Goal: Find specific page/section: Find specific page/section

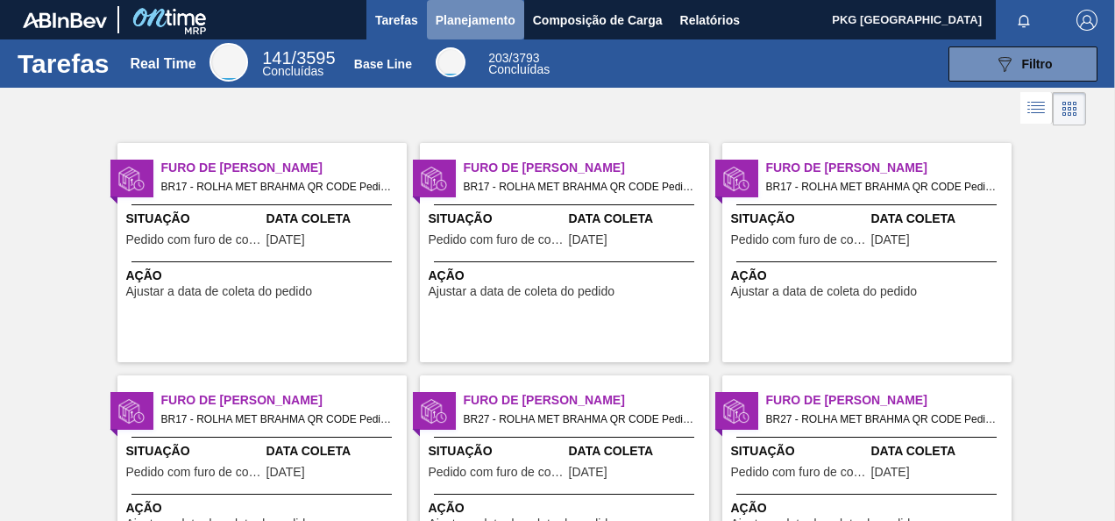
click at [444, 16] on span "Planejamento" at bounding box center [476, 20] width 80 height 21
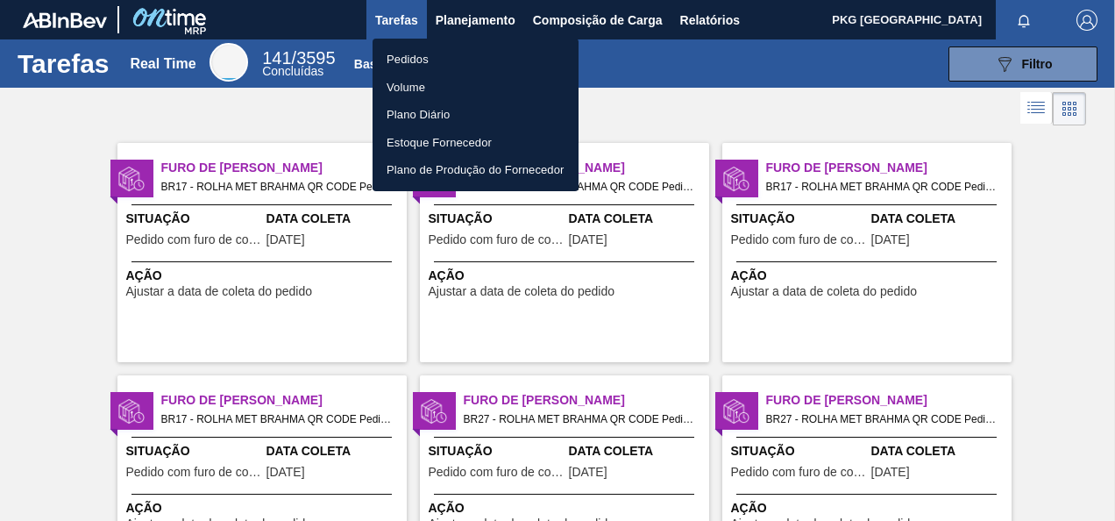
click at [489, 27] on div at bounding box center [557, 260] width 1115 height 521
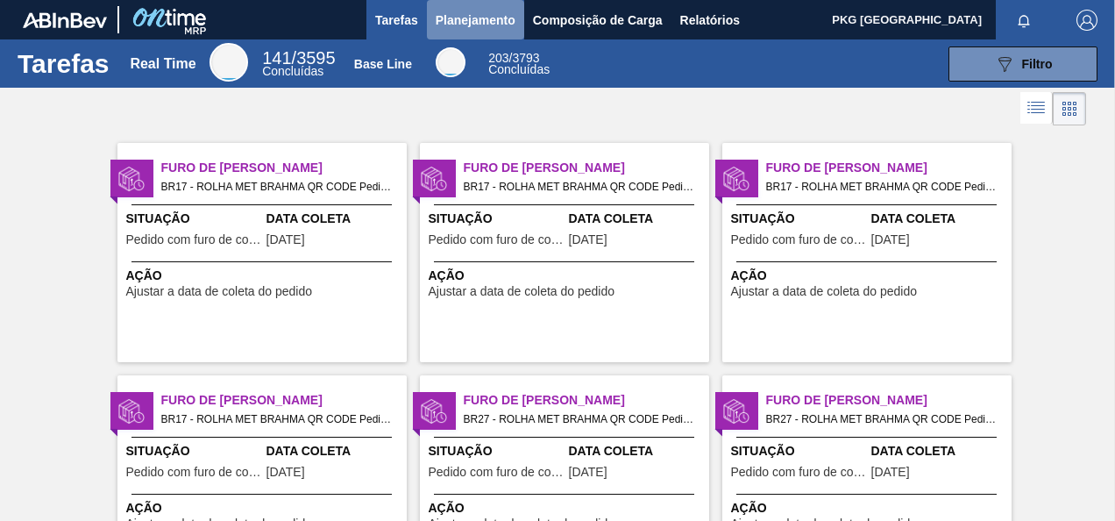
click at [475, 19] on span "Planejamento" at bounding box center [476, 20] width 80 height 21
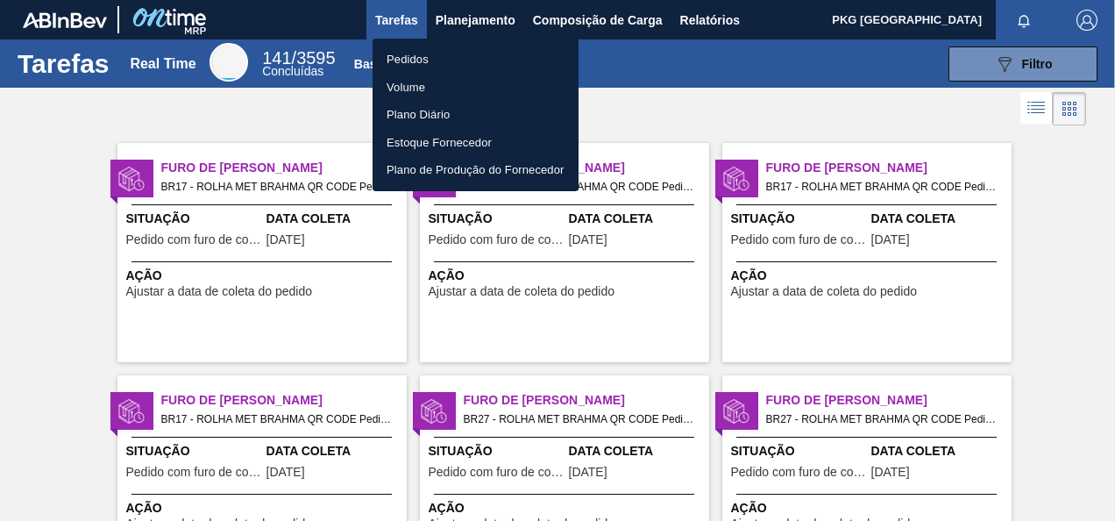
click at [488, 23] on div at bounding box center [557, 260] width 1115 height 521
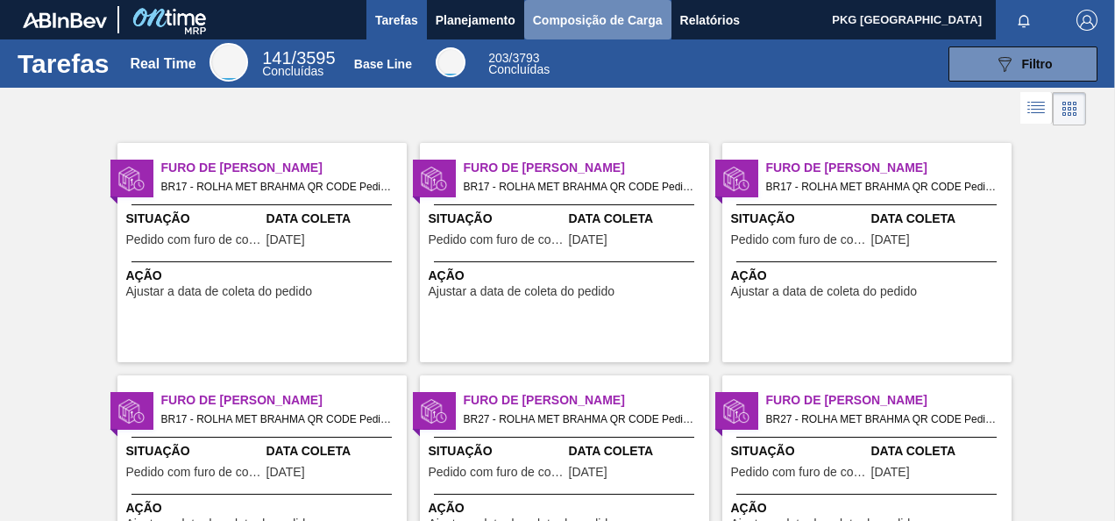
click at [552, 21] on span "Composição de Carga" at bounding box center [598, 20] width 130 height 21
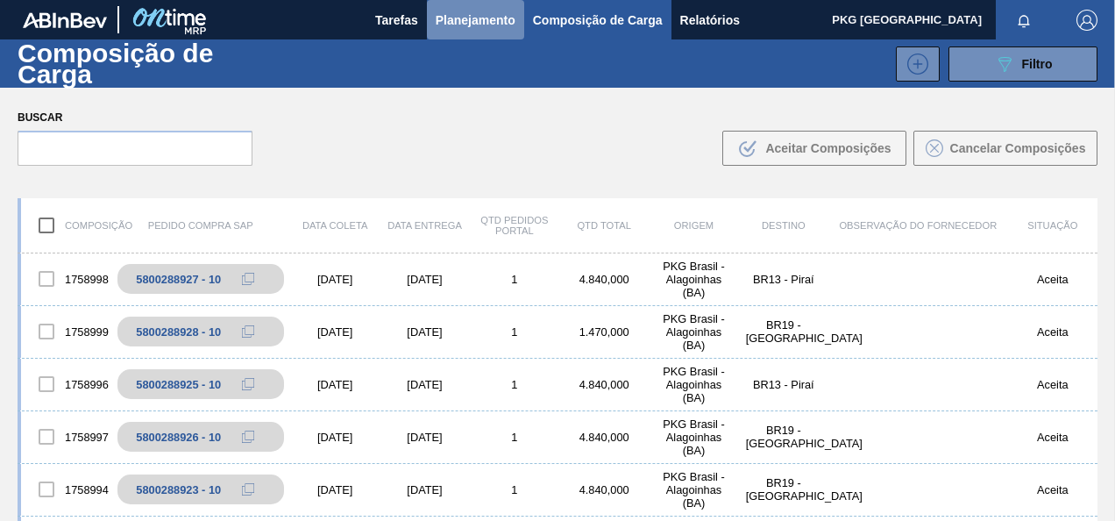
click at [479, 15] on span "Planejamento" at bounding box center [476, 20] width 80 height 21
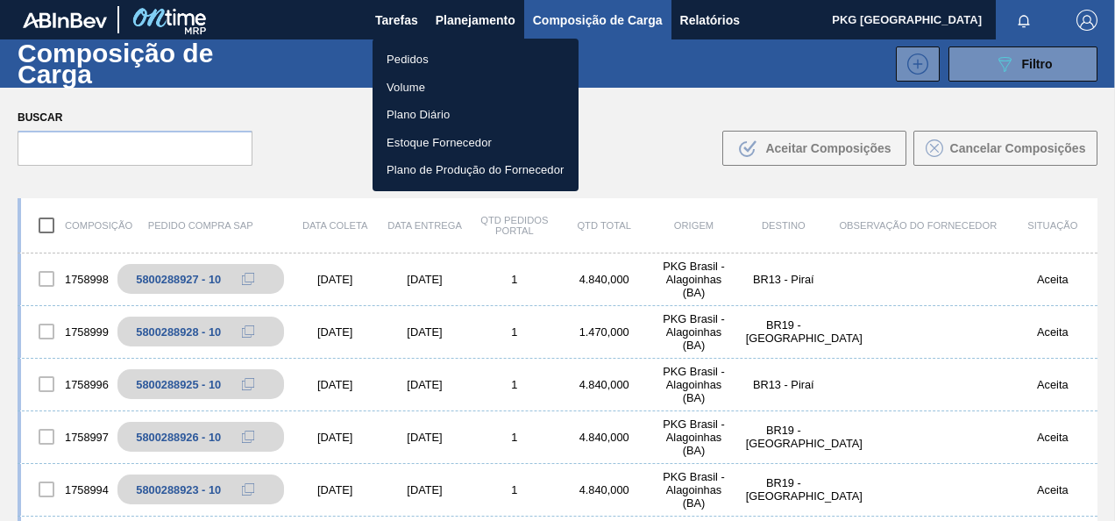
click at [464, 21] on div at bounding box center [557, 260] width 1115 height 521
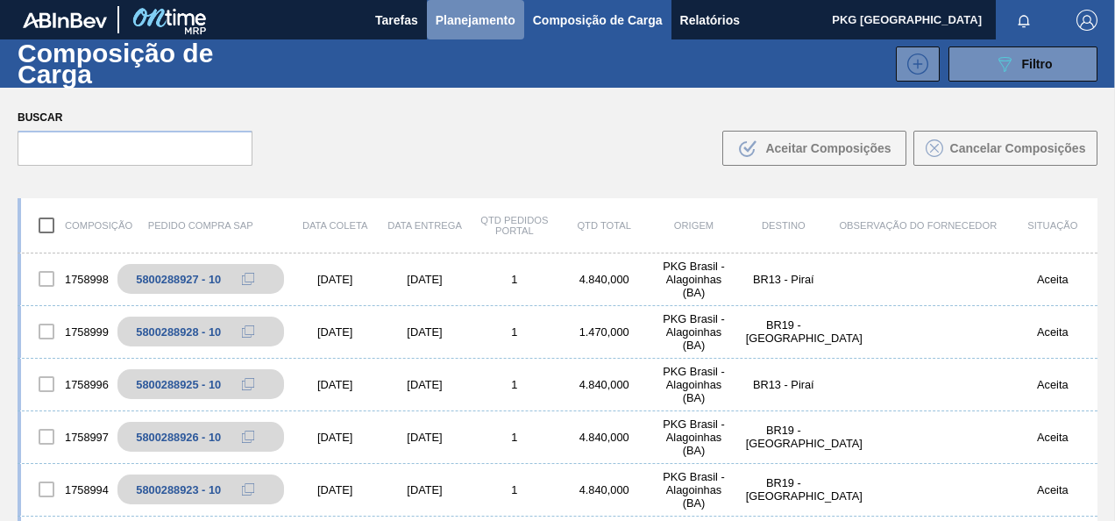
click at [466, 21] on span "Planejamento" at bounding box center [476, 20] width 80 height 21
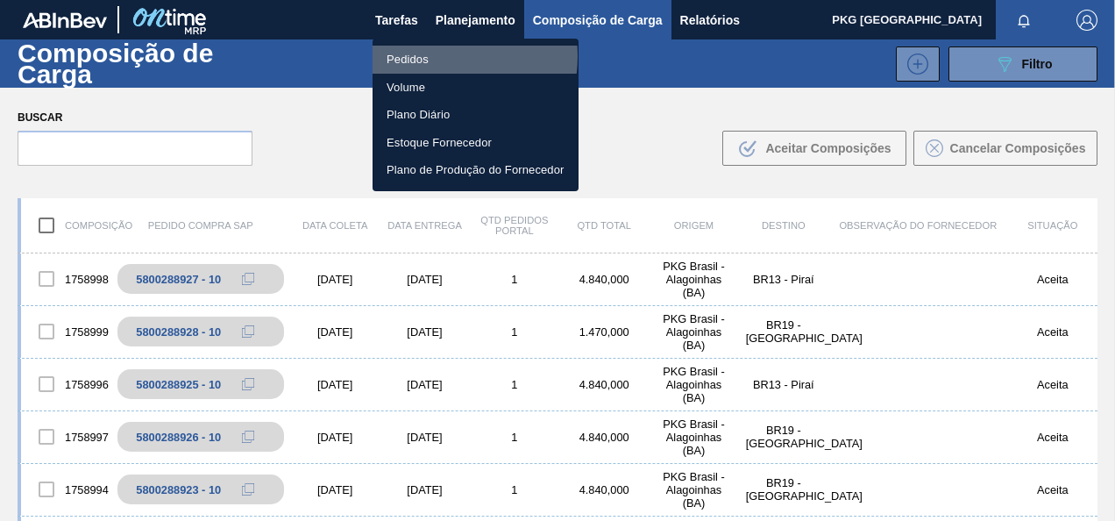
click at [428, 56] on li "Pedidos" at bounding box center [476, 60] width 206 height 28
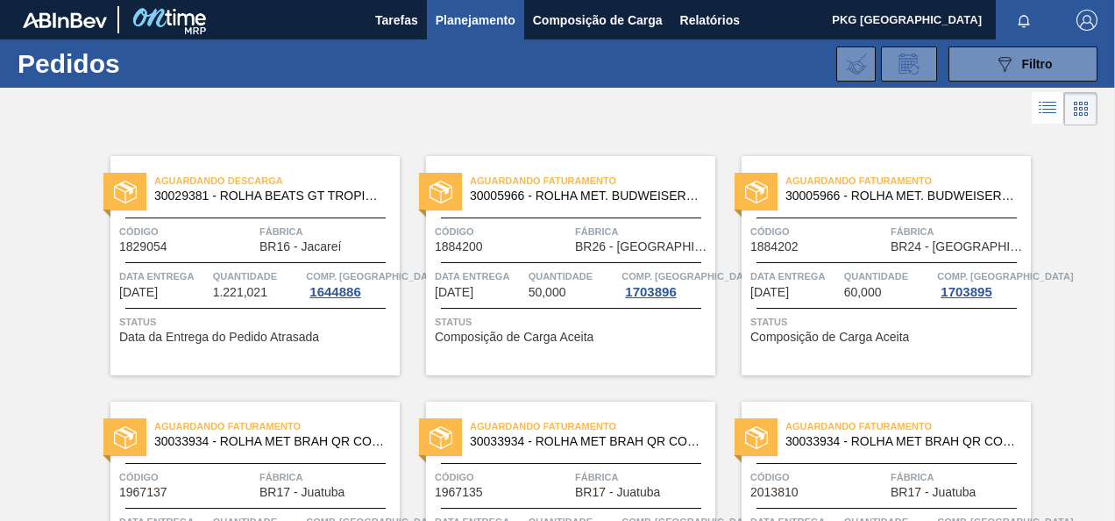
click at [458, 19] on span "Planejamento" at bounding box center [476, 20] width 80 height 21
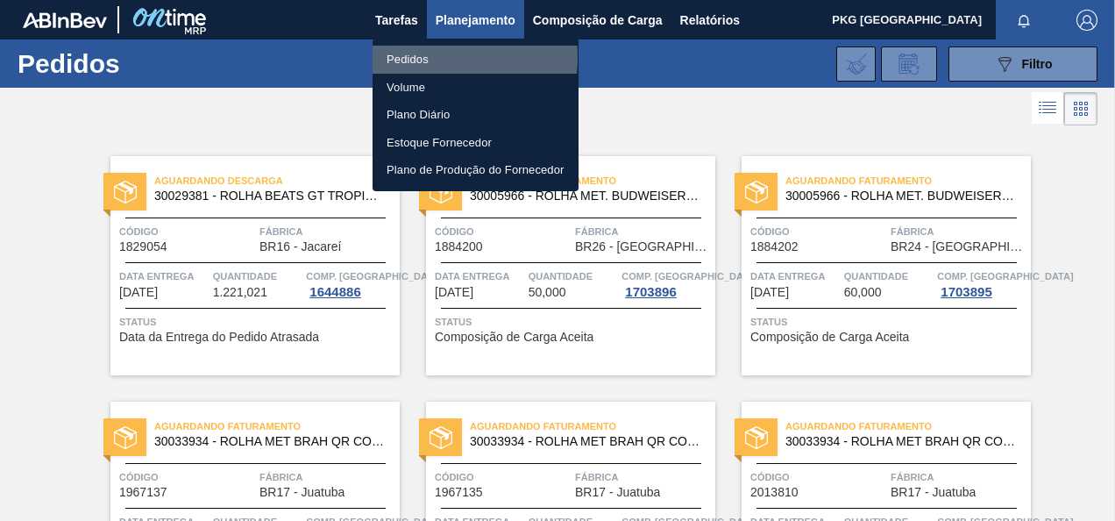
click at [421, 57] on li "Pedidos" at bounding box center [476, 60] width 206 height 28
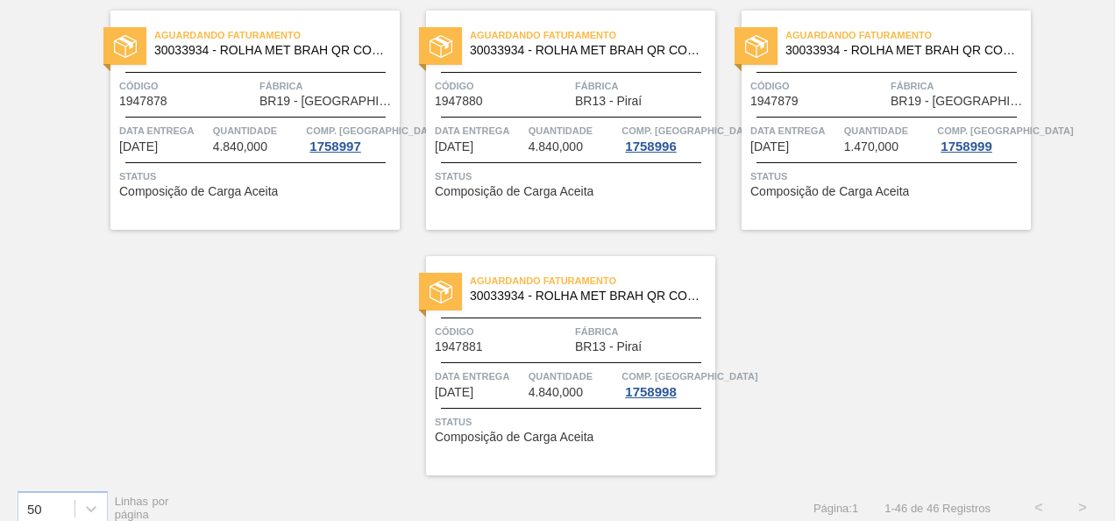
scroll to position [3600, 0]
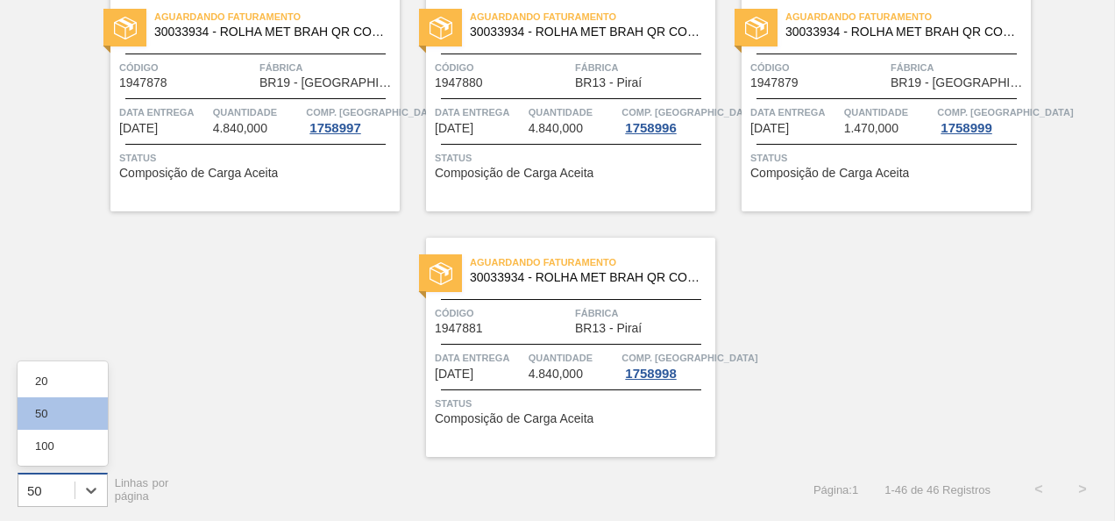
click at [71, 486] on div "50" at bounding box center [46, 489] width 56 height 25
click at [61, 441] on div "100" at bounding box center [63, 445] width 90 height 32
